Goal: Task Accomplishment & Management: Manage account settings

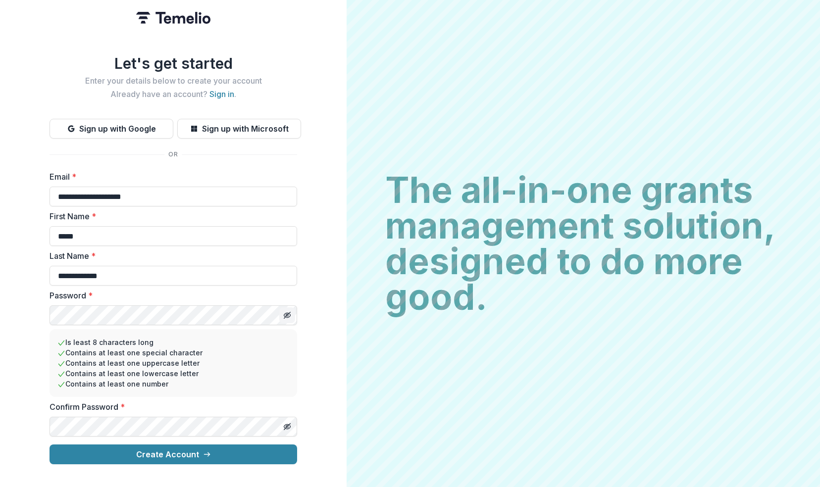
click at [287, 311] on icon "Toggle password visibility" at bounding box center [287, 315] width 8 height 8
click at [156, 454] on button "Create Account" at bounding box center [174, 455] width 248 height 20
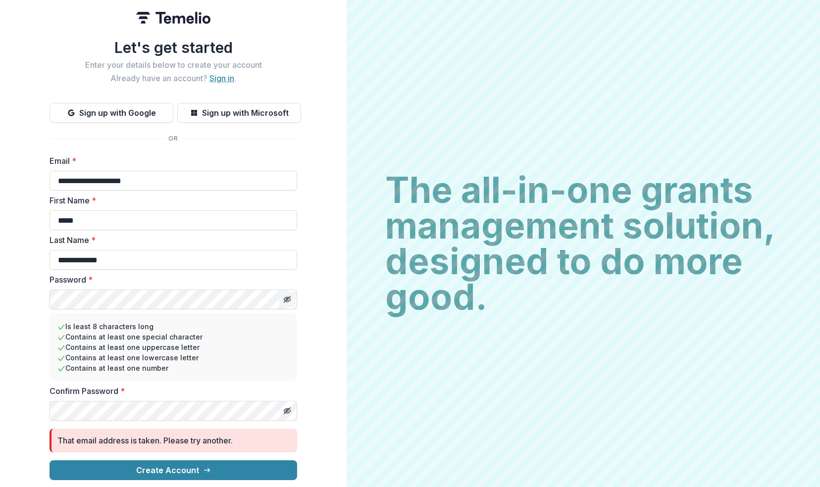
click at [224, 78] on link "Sign in" at bounding box center [221, 78] width 25 height 10
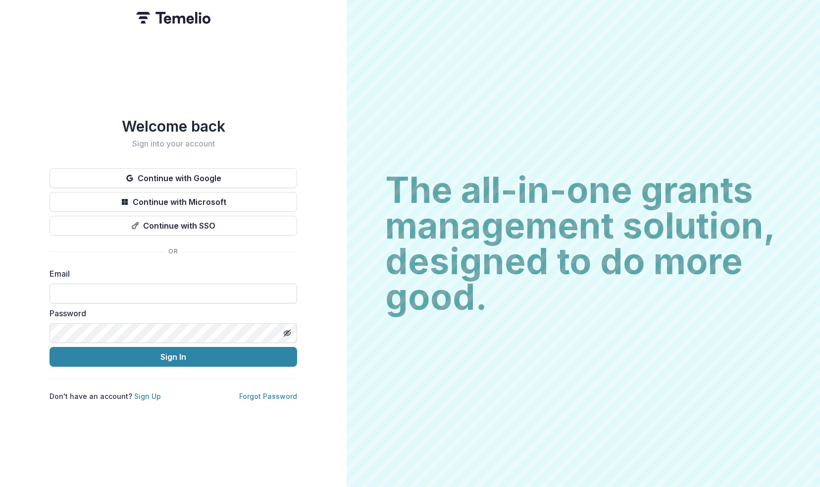
click at [132, 284] on input at bounding box center [174, 294] width 248 height 20
type input "**********"
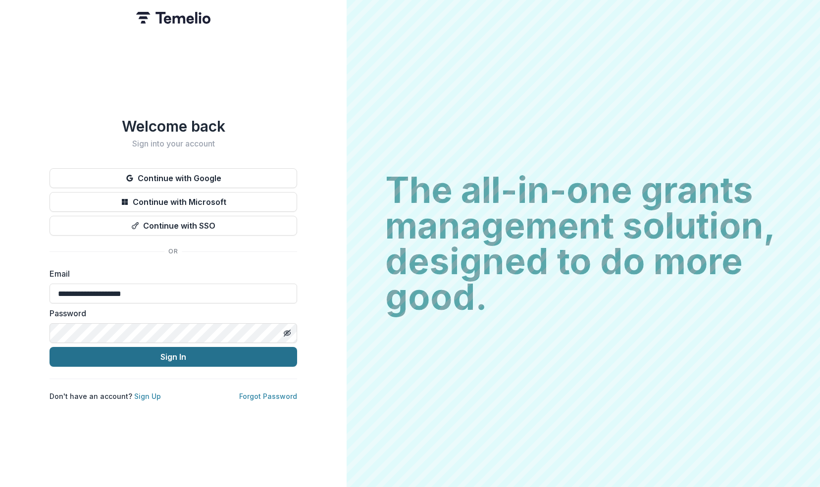
click at [145, 349] on button "Sign In" at bounding box center [174, 357] width 248 height 20
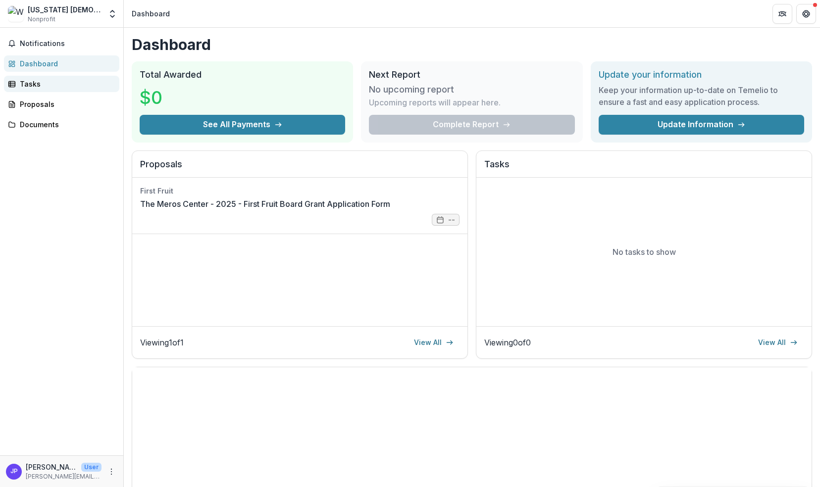
click at [57, 88] on div "Tasks" at bounding box center [66, 84] width 92 height 10
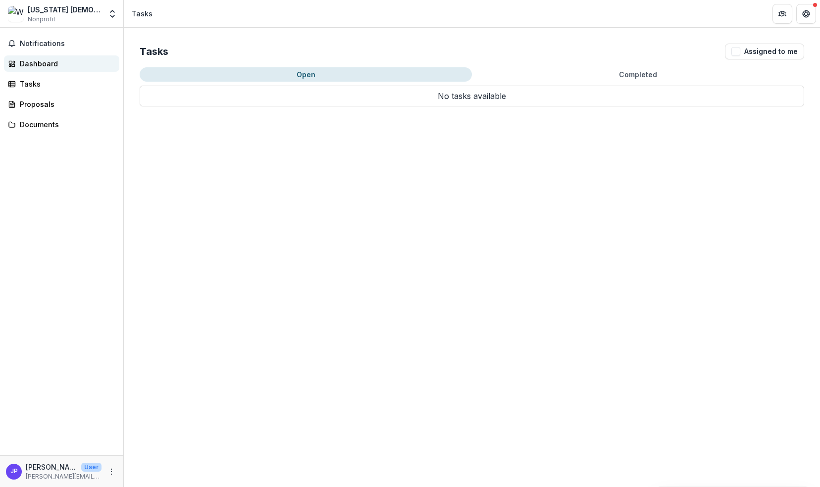
click at [51, 64] on div "Dashboard" at bounding box center [66, 63] width 92 height 10
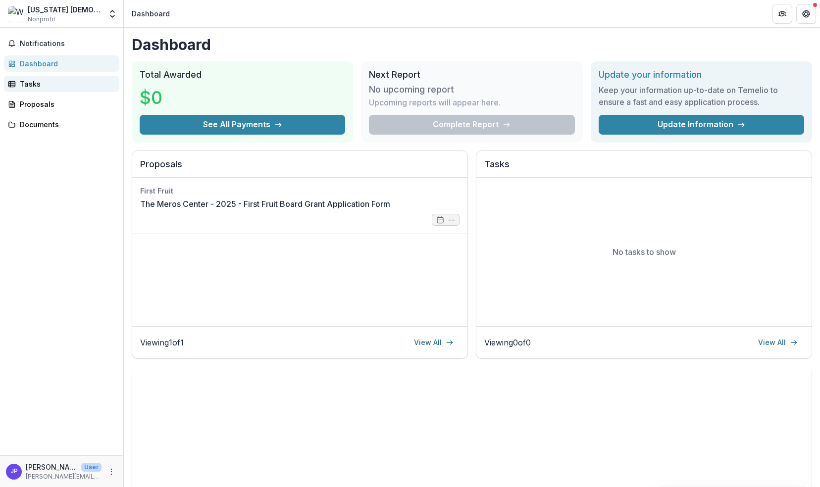
click at [50, 90] on link "Tasks" at bounding box center [61, 84] width 115 height 16
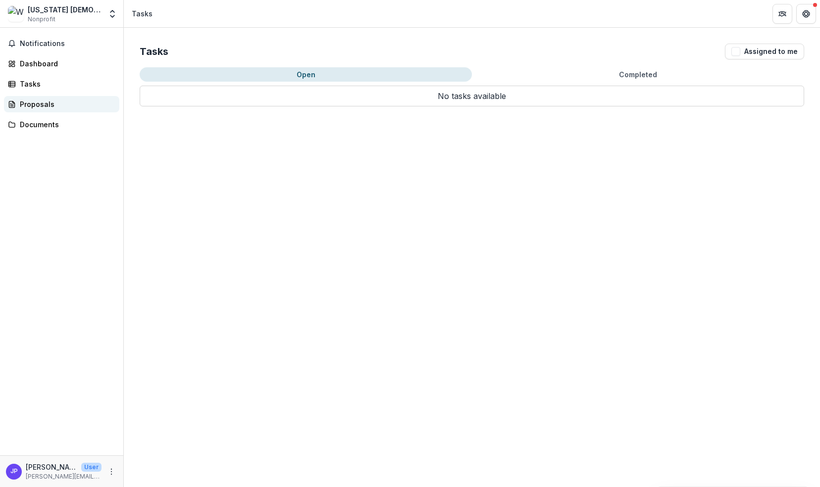
click at [51, 100] on div "Proposals" at bounding box center [66, 104] width 92 height 10
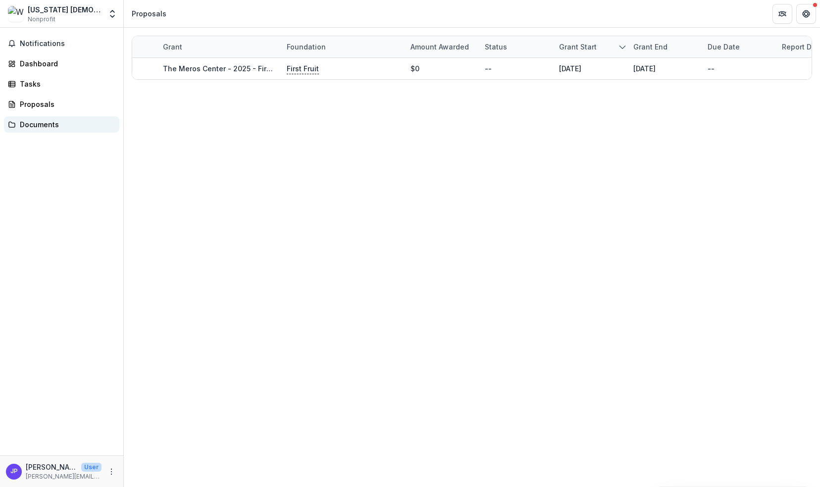
click at [65, 128] on div "Documents" at bounding box center [66, 124] width 92 height 10
